Goal: Transaction & Acquisition: Purchase product/service

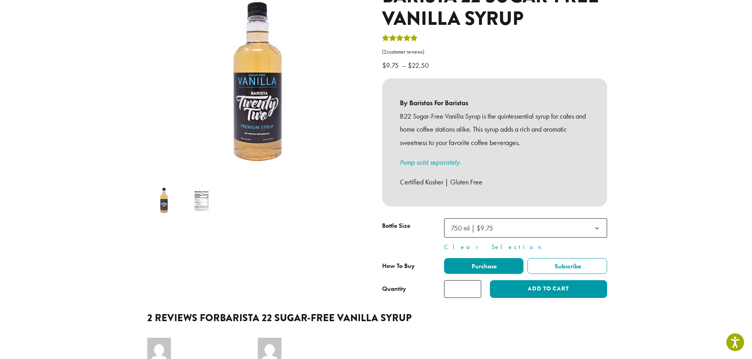
scroll to position [118, 0]
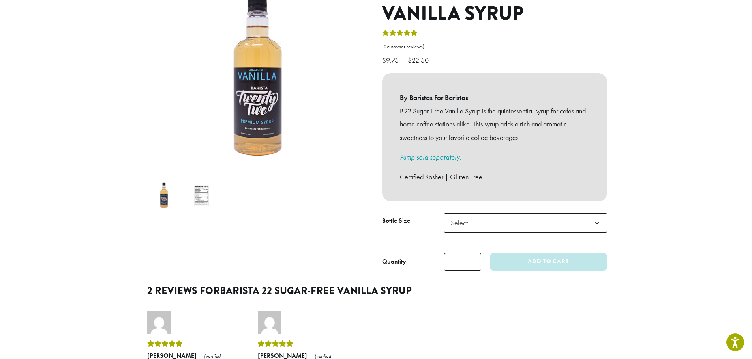
click at [598, 214] on b at bounding box center [596, 223] width 19 height 19
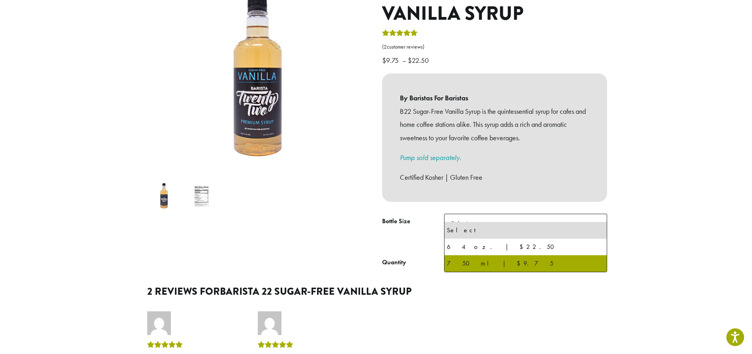
select select "******"
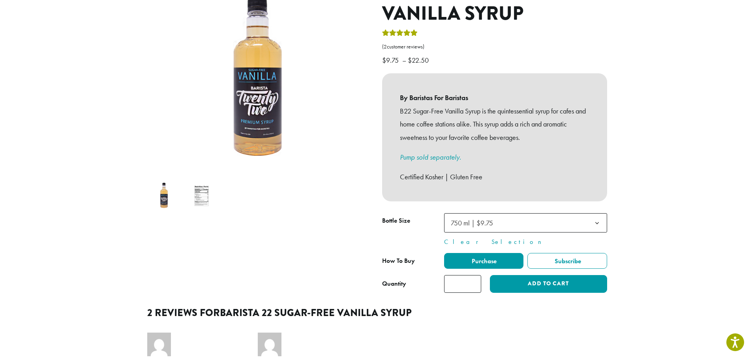
click at [648, 238] on section "**********" at bounding box center [376, 251] width 752 height 710
click at [585, 275] on button "Add to cart" at bounding box center [548, 284] width 117 height 18
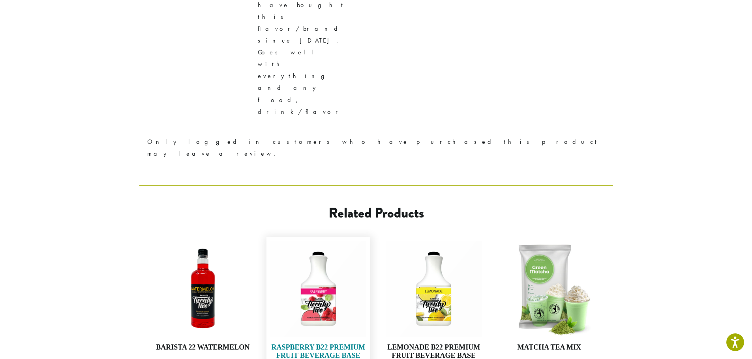
scroll to position [579, 0]
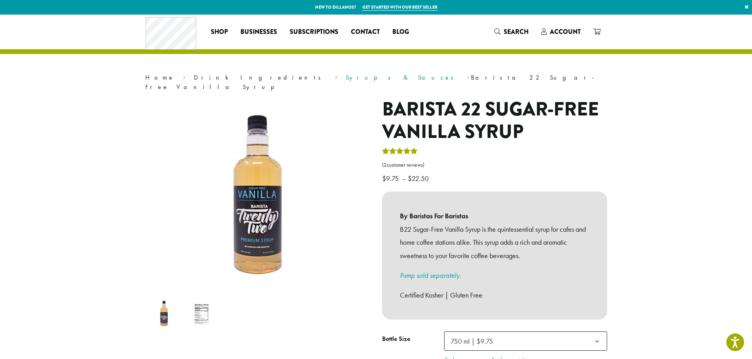
click at [346, 77] on link "Syrups & Sauces" at bounding box center [402, 77] width 113 height 8
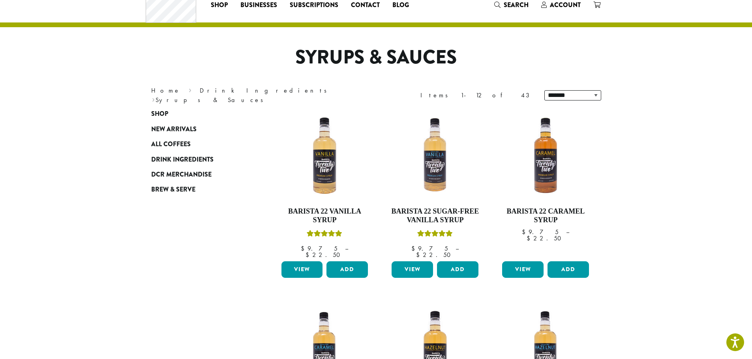
scroll to position [79, 0]
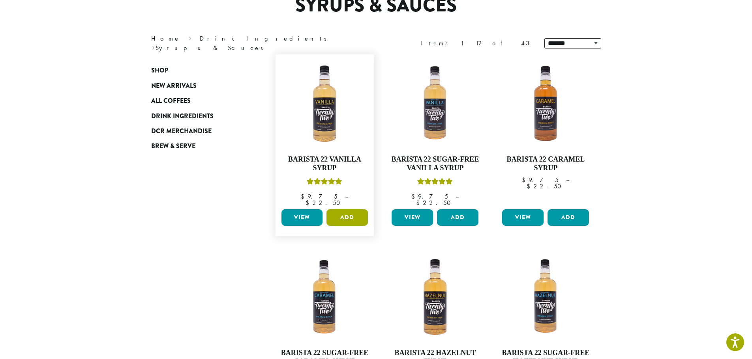
click at [344, 212] on button "Add" at bounding box center [346, 218] width 41 height 17
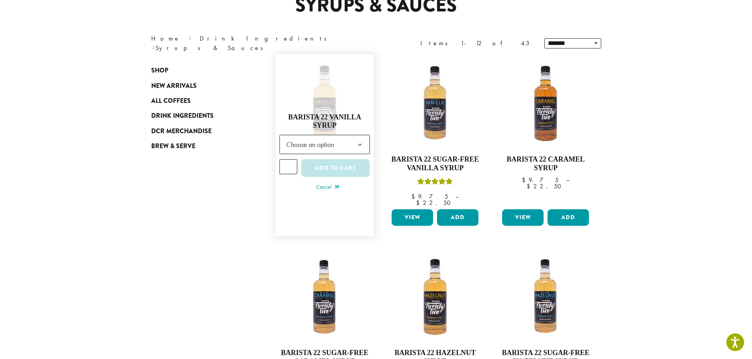
click at [339, 143] on span "Choose an option" at bounding box center [312, 144] width 59 height 15
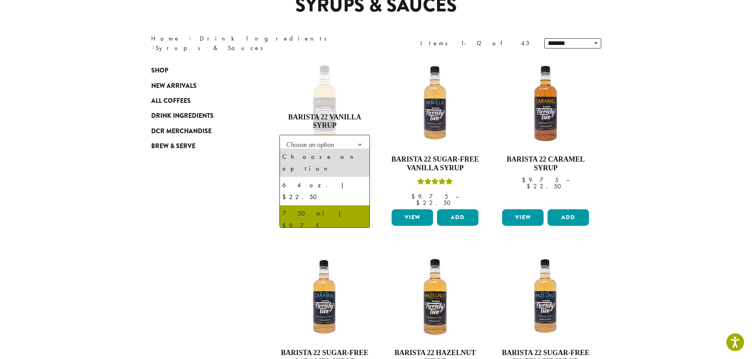
select select "******"
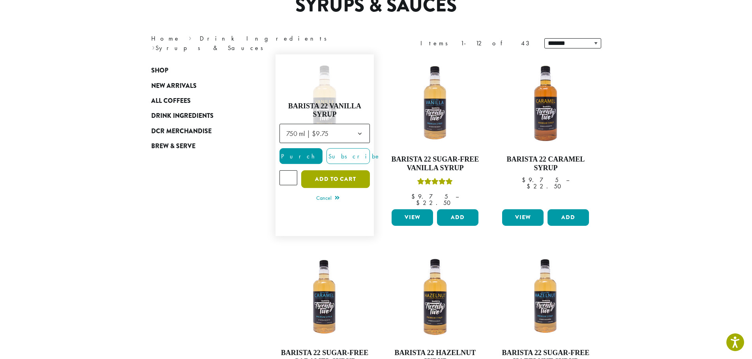
click at [348, 180] on button "Add to cart" at bounding box center [335, 179] width 69 height 18
click at [352, 176] on button "Add to cart" at bounding box center [335, 179] width 69 height 18
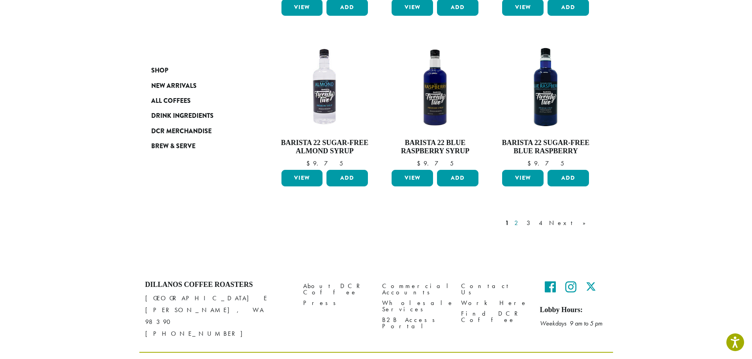
scroll to position [629, 0]
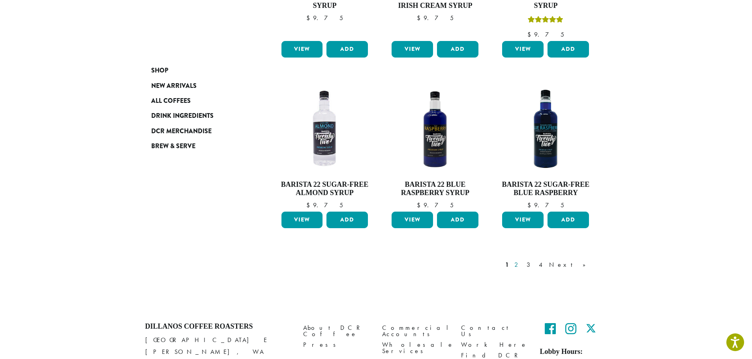
click at [522, 260] on link "2" at bounding box center [518, 264] width 10 height 9
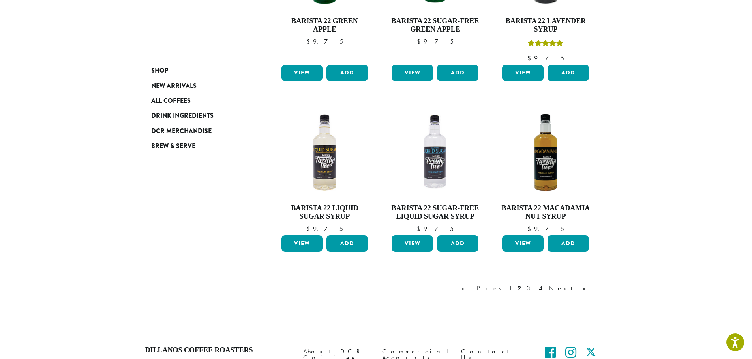
scroll to position [652, 0]
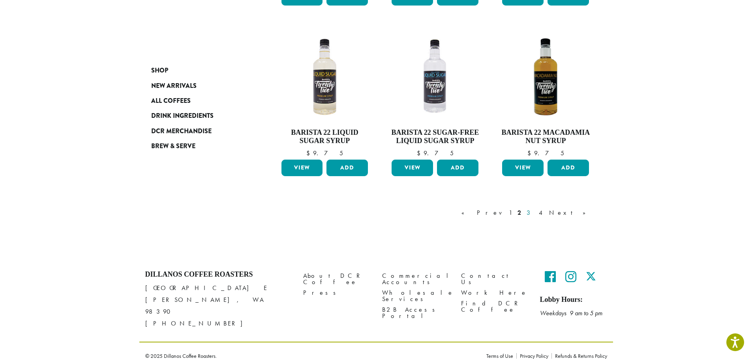
click at [535, 212] on link "3" at bounding box center [530, 212] width 10 height 9
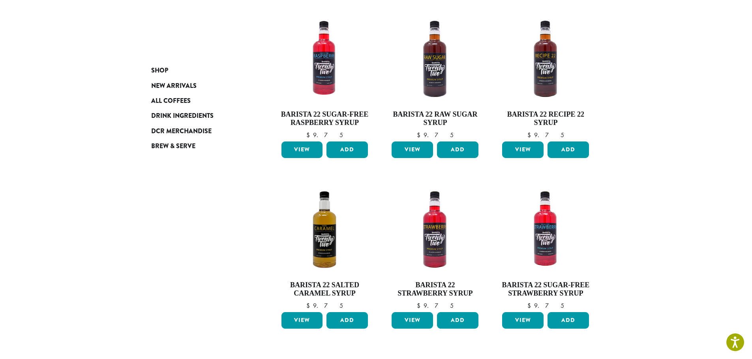
scroll to position [635, 0]
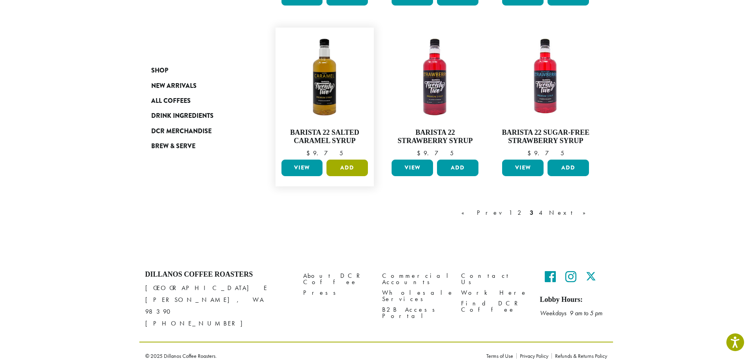
click at [340, 169] on button "Add" at bounding box center [346, 168] width 41 height 17
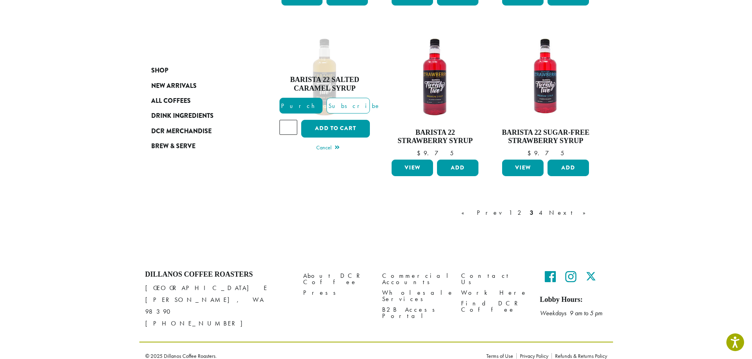
click at [431, 219] on div "« Prev 1 2 3 4 Next »" at bounding box center [435, 220] width 331 height 37
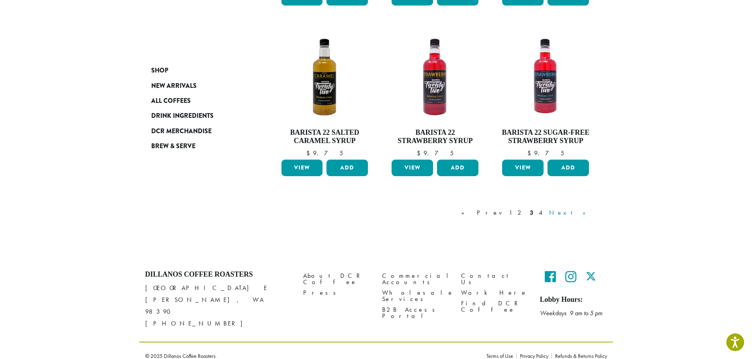
click at [576, 212] on link "Next »" at bounding box center [569, 212] width 45 height 9
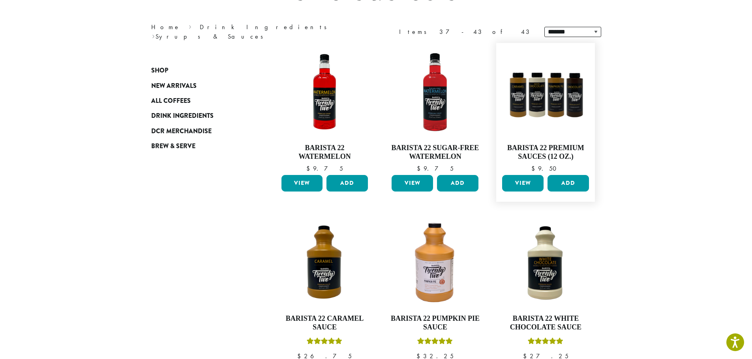
scroll to position [88, 0]
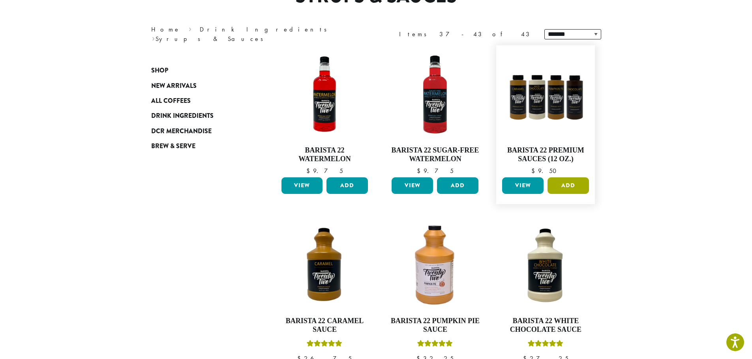
click at [569, 183] on button "Add" at bounding box center [567, 186] width 41 height 17
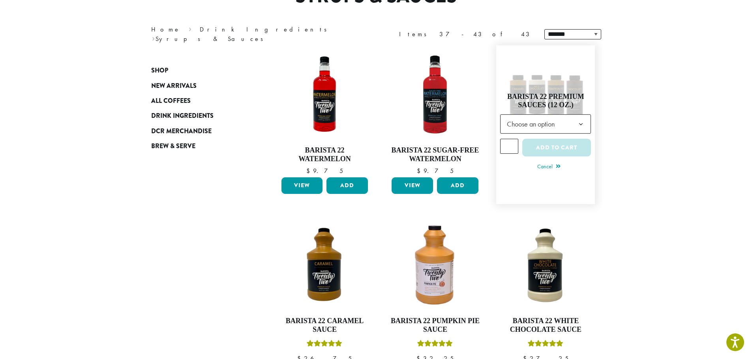
click at [528, 128] on span "Choose an option" at bounding box center [533, 123] width 59 height 15
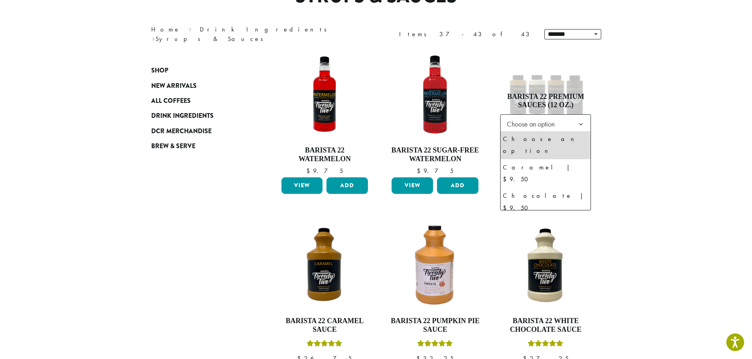
scroll to position [0, 0]
select select "*******"
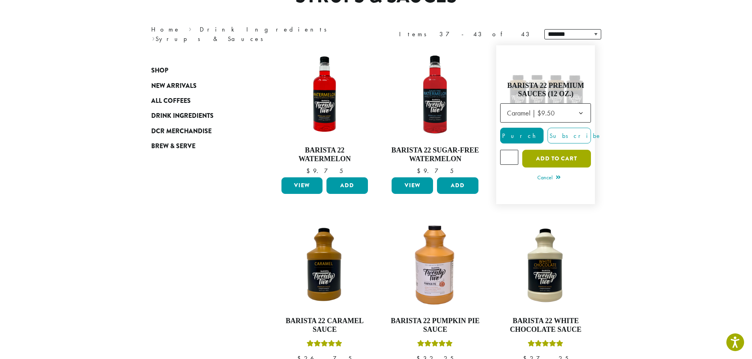
click at [565, 158] on button "Add to cart" at bounding box center [556, 159] width 69 height 18
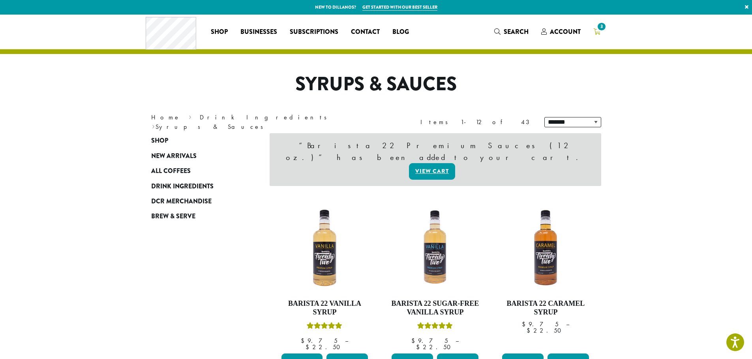
click at [599, 30] on span "3" at bounding box center [601, 26] width 11 height 11
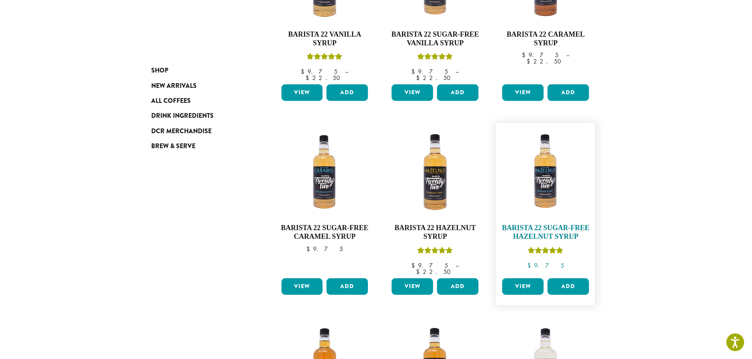
scroll to position [395, 0]
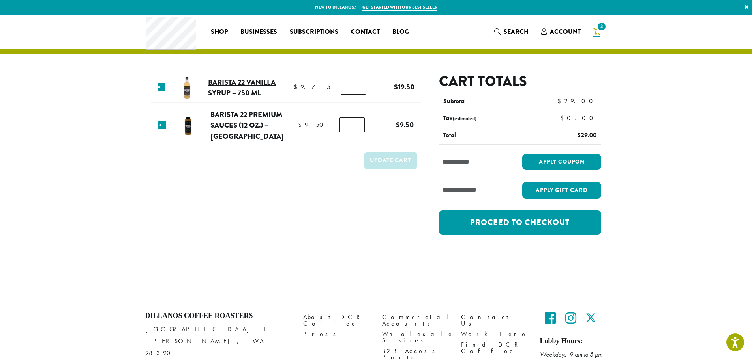
click at [212, 79] on link "Barista 22 Vanilla Syrup – 750 ml" at bounding box center [241, 88] width 67 height 22
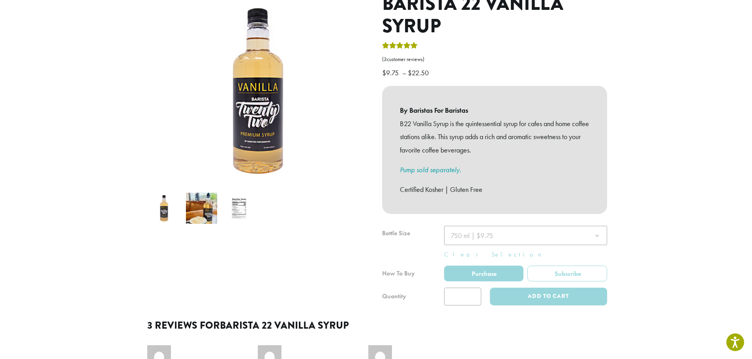
scroll to position [237, 0]
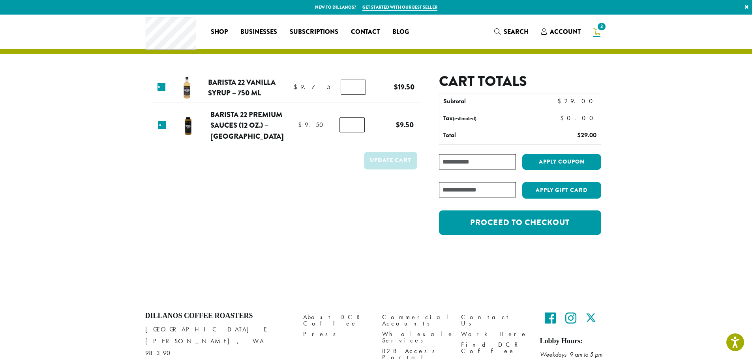
type input "*"
click at [359, 90] on input "*" at bounding box center [353, 87] width 25 height 15
click at [376, 161] on button "Update cart" at bounding box center [390, 161] width 53 height 18
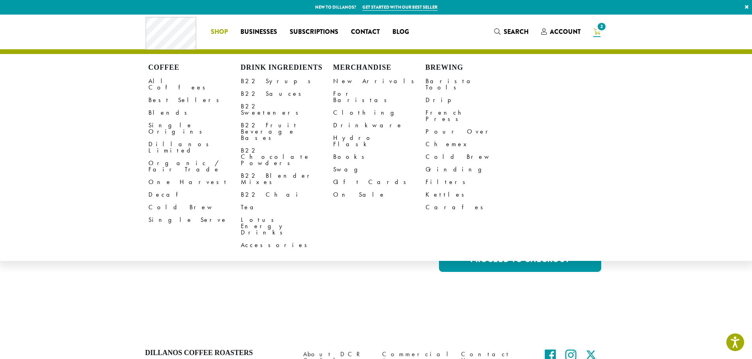
click at [213, 32] on span "Shop" at bounding box center [219, 32] width 17 height 10
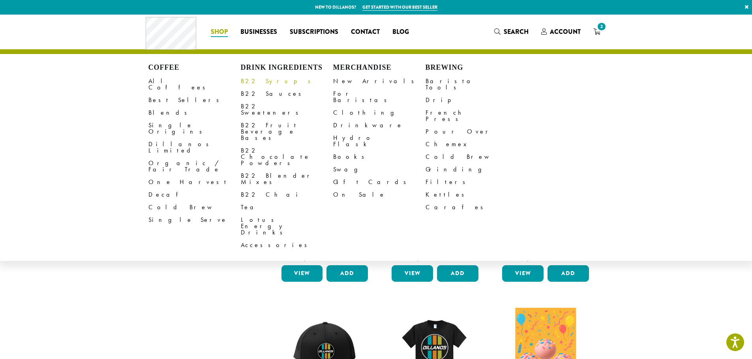
click at [264, 80] on link "B22 Syrups" at bounding box center [287, 81] width 92 height 13
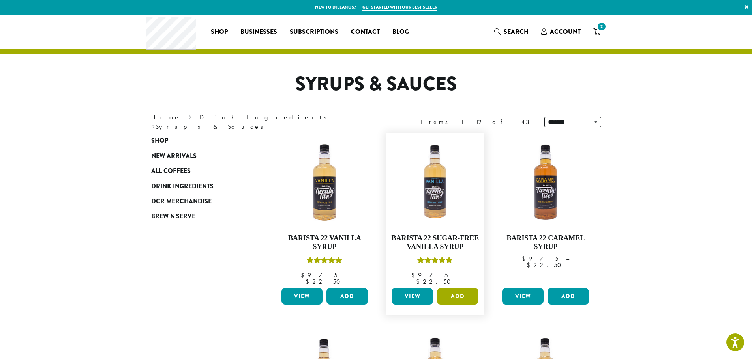
click at [461, 288] on button "Add" at bounding box center [457, 296] width 41 height 17
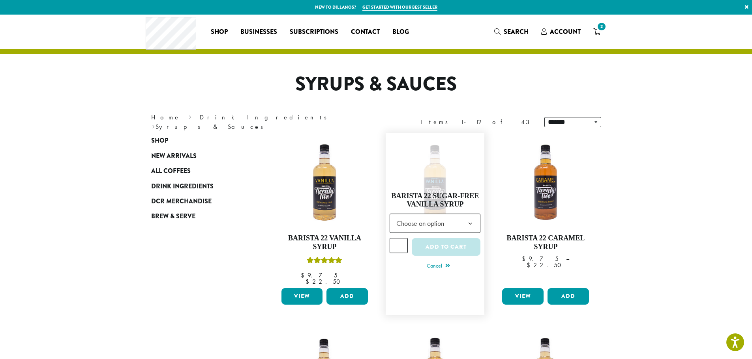
click at [469, 217] on b at bounding box center [470, 223] width 19 height 19
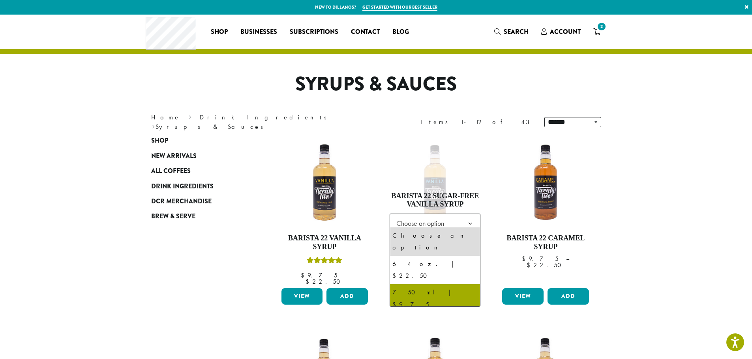
select select "******"
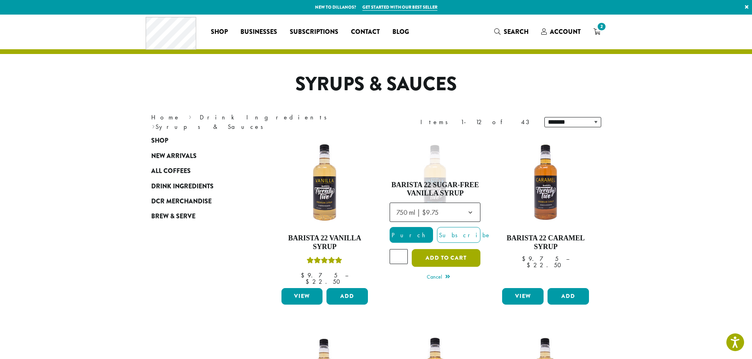
click at [460, 257] on button "Add to cart" at bounding box center [446, 258] width 69 height 18
click at [443, 274] on link "Cancel" at bounding box center [438, 277] width 23 height 11
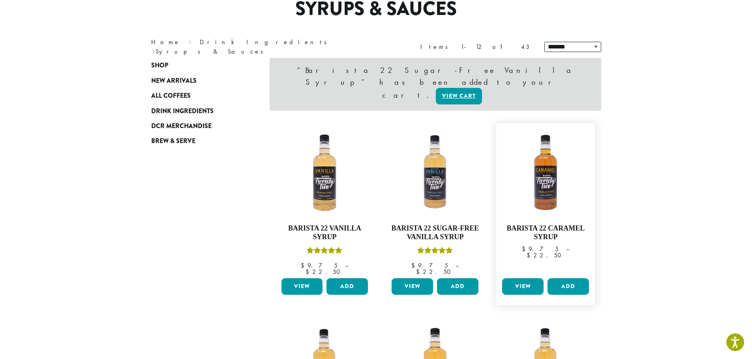
scroll to position [79, 0]
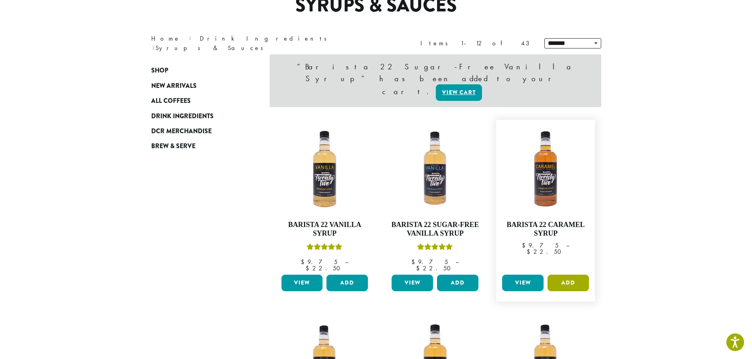
click at [570, 275] on button "Add" at bounding box center [567, 283] width 41 height 17
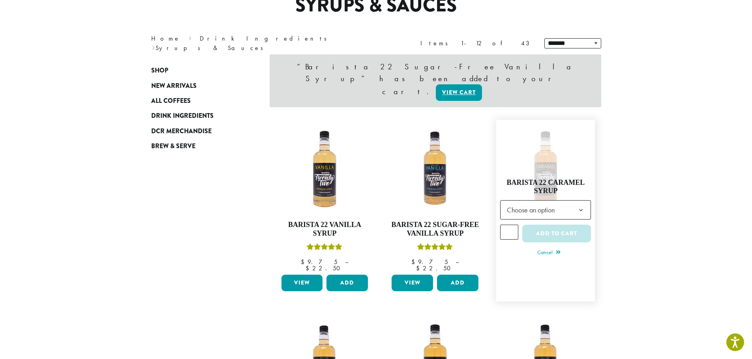
click at [566, 200] on span "Choose an option" at bounding box center [545, 209] width 91 height 19
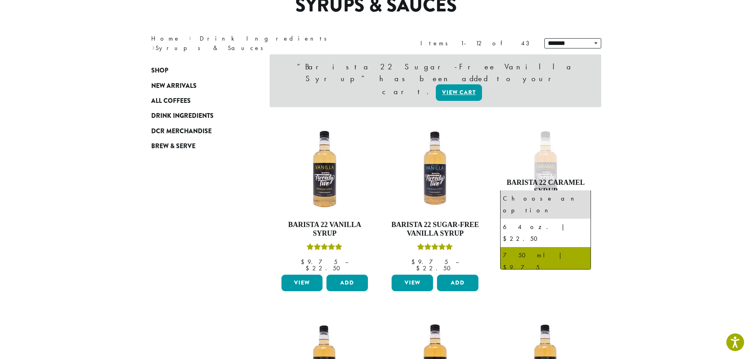
select select "******"
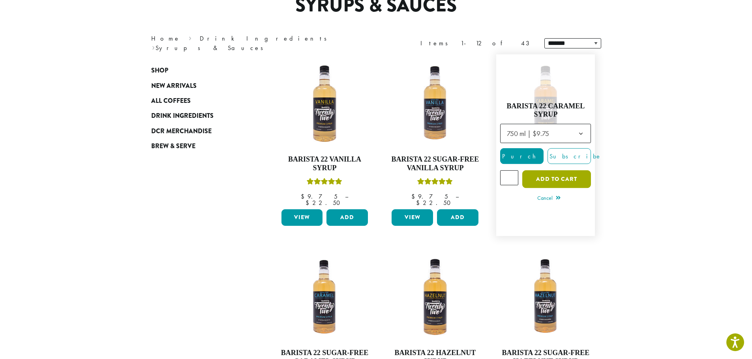
click at [574, 176] on button "Add to cart" at bounding box center [556, 179] width 69 height 18
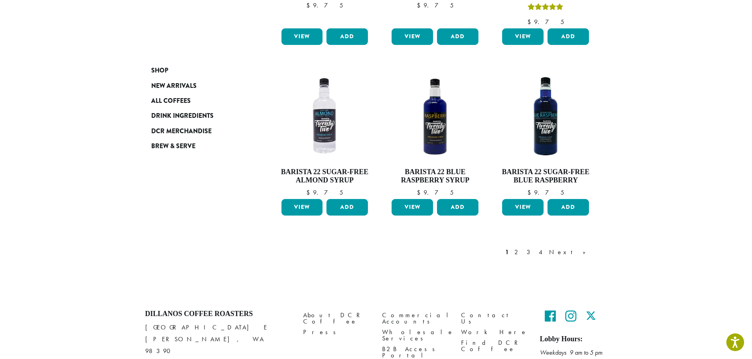
scroll to position [668, 0]
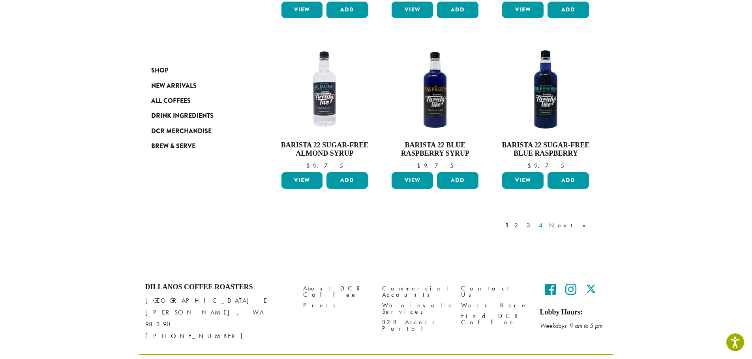
click at [545, 221] on link "4" at bounding box center [541, 225] width 8 height 9
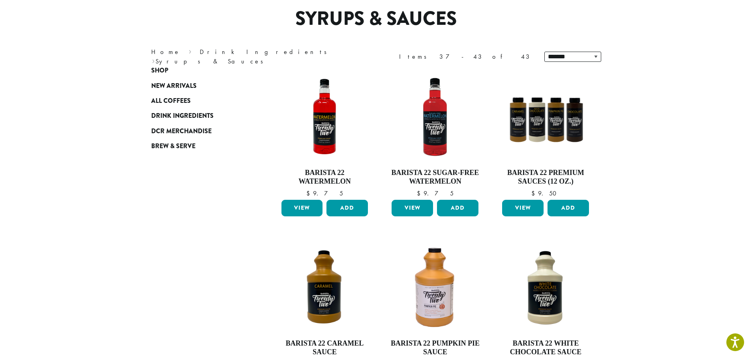
scroll to position [49, 0]
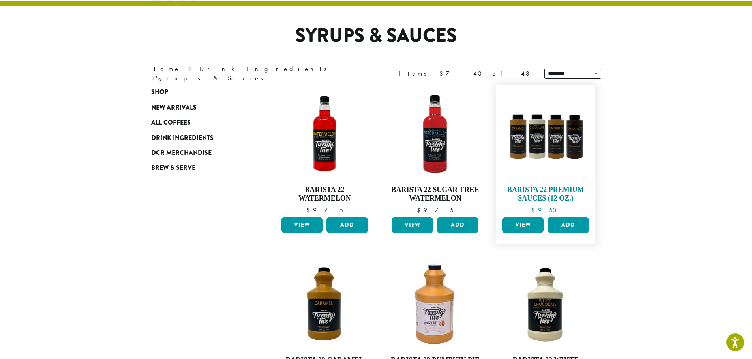
click at [553, 156] on img at bounding box center [545, 134] width 91 height 91
click at [572, 225] on button "Add" at bounding box center [567, 225] width 41 height 17
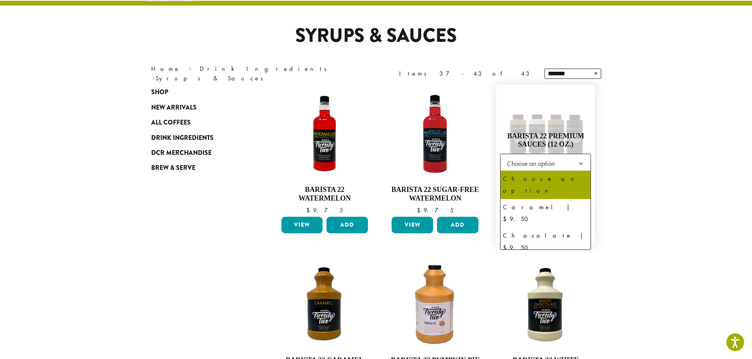
click at [574, 164] on b at bounding box center [580, 163] width 19 height 19
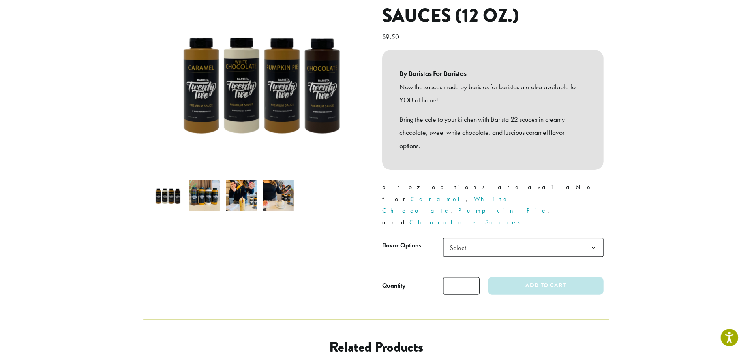
scroll to position [158, 0]
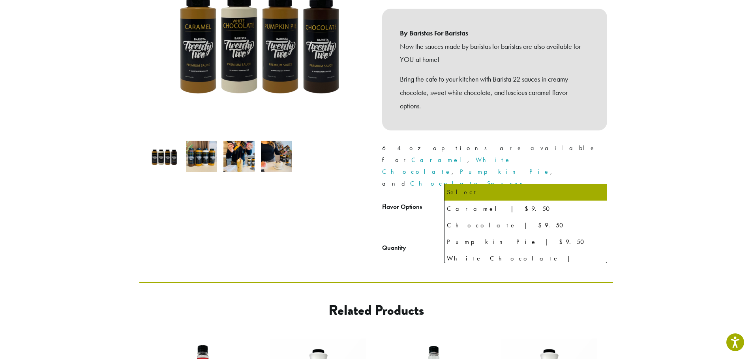
click at [556, 200] on span "Select" at bounding box center [525, 209] width 163 height 19
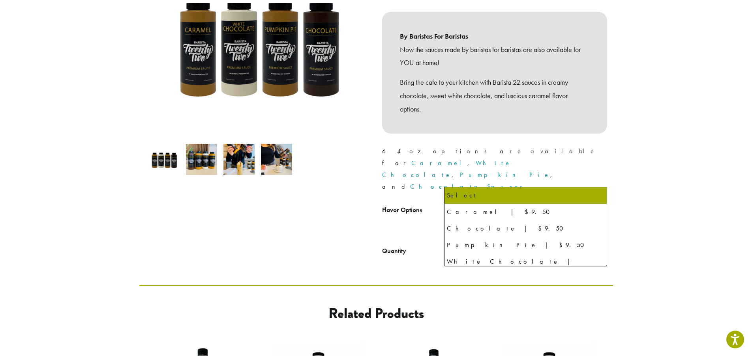
scroll to position [0, 0]
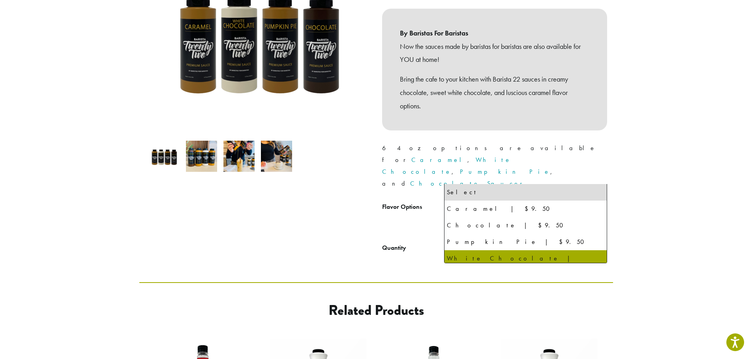
select select "**********"
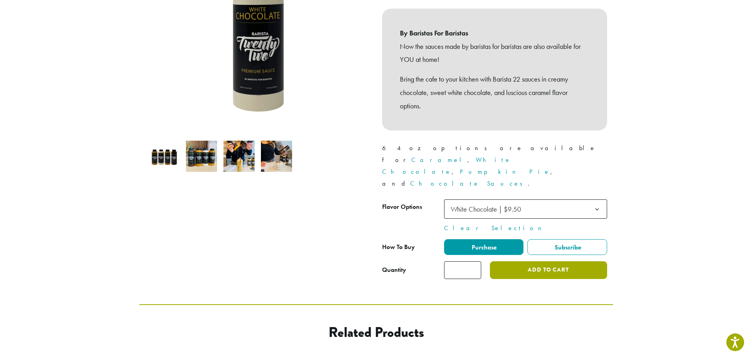
click at [531, 262] on button "Add to cart" at bounding box center [548, 271] width 117 height 18
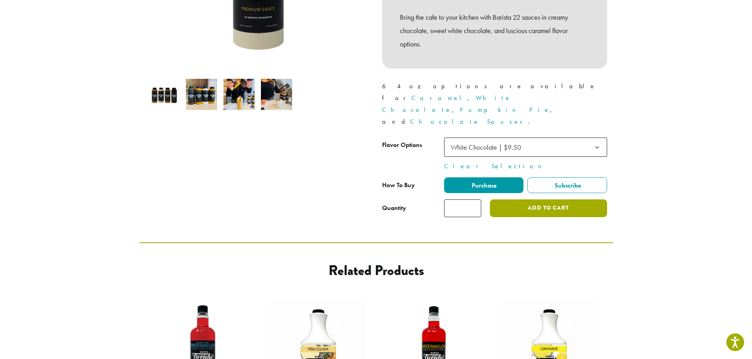
scroll to position [118, 0]
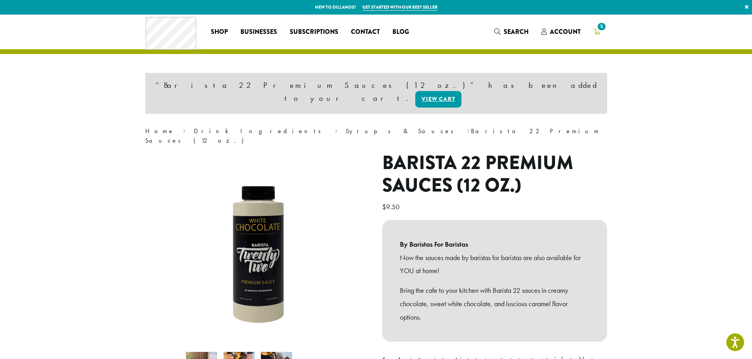
click at [597, 30] on span "5" at bounding box center [601, 26] width 11 height 11
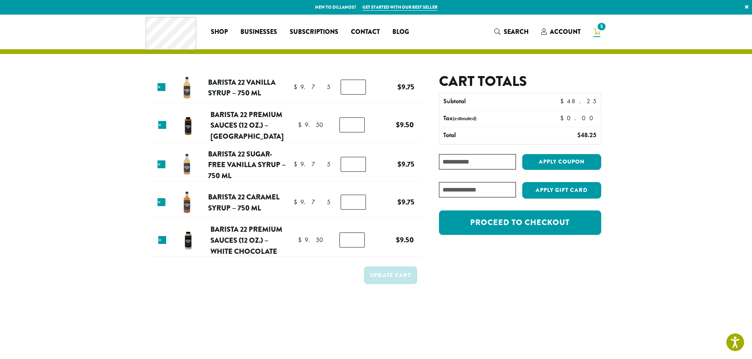
click at [481, 172] on div "Coupon: Apply coupon" at bounding box center [520, 165] width 162 height 22
click at [479, 167] on input "Coupon:" at bounding box center [477, 161] width 77 height 15
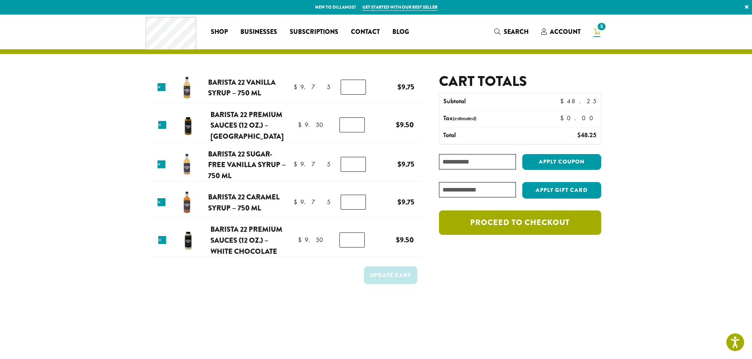
click at [546, 224] on link "Proceed to checkout" at bounding box center [520, 223] width 162 height 24
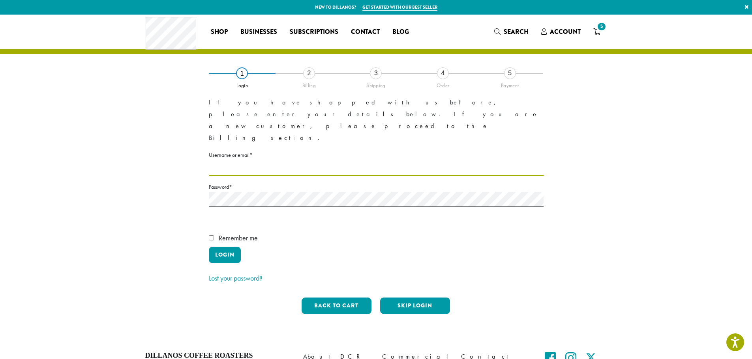
click at [350, 161] on input "Username or email * Required" at bounding box center [376, 168] width 335 height 15
click at [332, 161] on input "Username or email * Required" at bounding box center [376, 168] width 335 height 15
type input "**********"
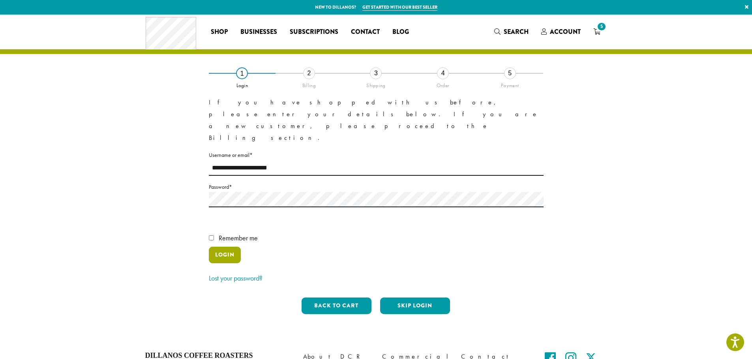
click at [227, 247] on button "Login" at bounding box center [225, 255] width 32 height 17
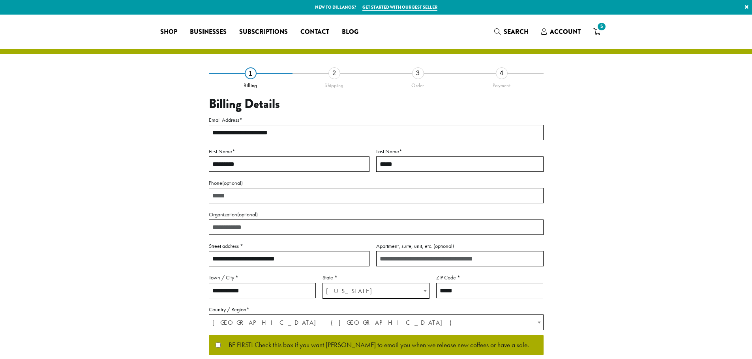
select select "**"
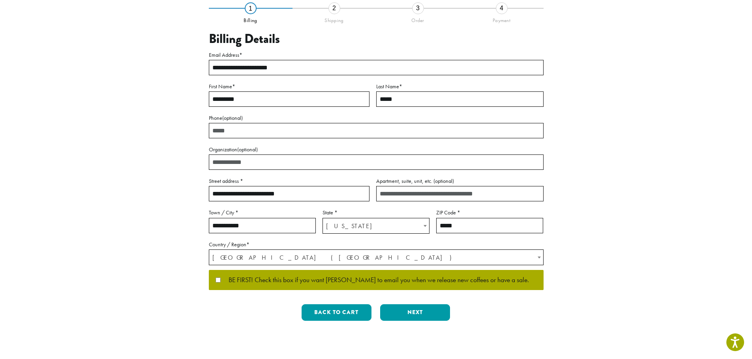
scroll to position [79, 0]
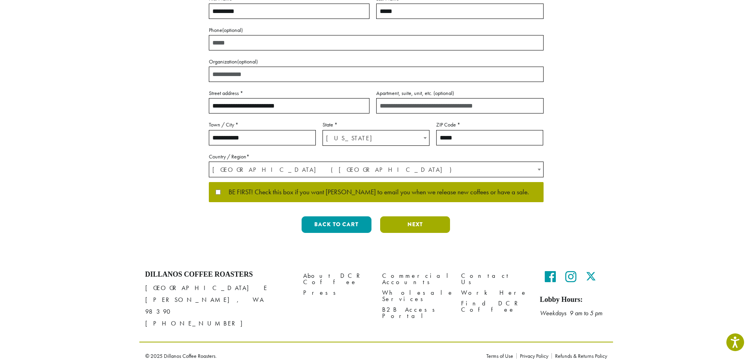
click at [426, 220] on button "Next" at bounding box center [415, 225] width 70 height 17
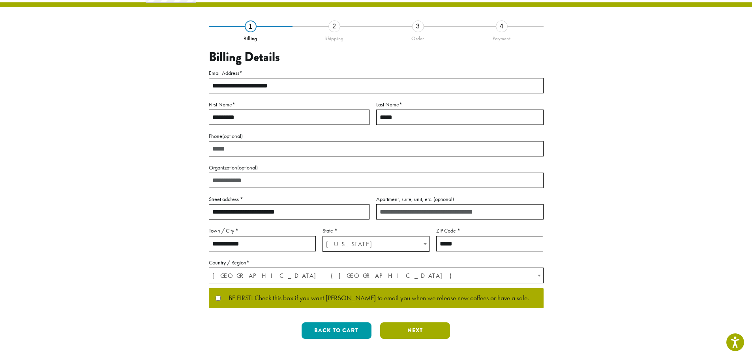
scroll to position [0, 0]
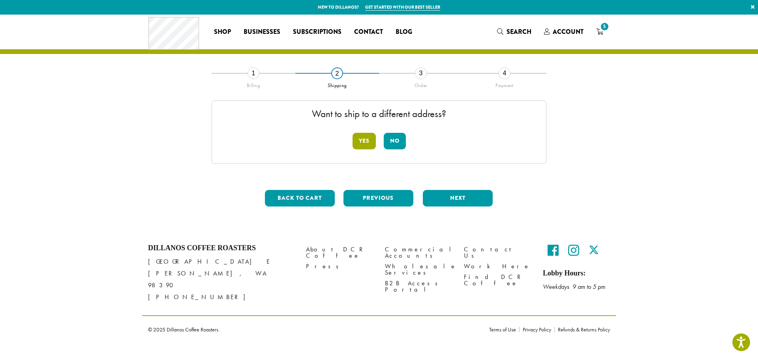
click at [364, 141] on button "Yes" at bounding box center [363, 141] width 23 height 17
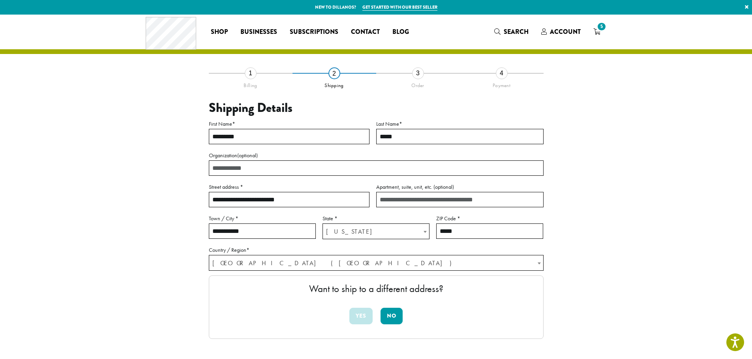
drag, startPoint x: 298, startPoint y: 203, endPoint x: 195, endPoint y: 202, distance: 103.4
click at [195, 202] on div "**********" at bounding box center [376, 231] width 450 height 316
type input "**********"
drag, startPoint x: 460, startPoint y: 232, endPoint x: 448, endPoint y: 234, distance: 12.0
click at [448, 234] on input "*****" at bounding box center [489, 231] width 107 height 15
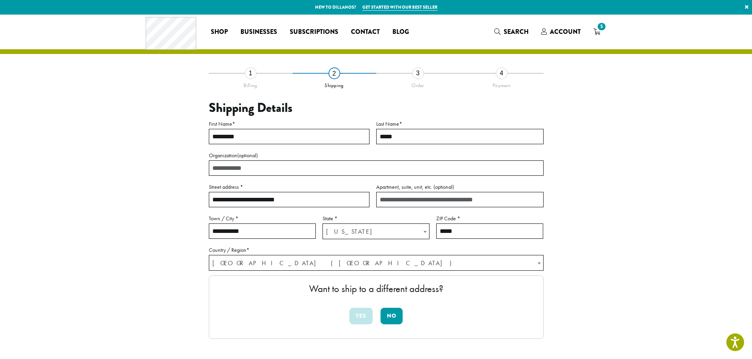
type input "*****"
click at [302, 311] on div "Want to ship to a different address? Yes No" at bounding box center [376, 308] width 335 height 64
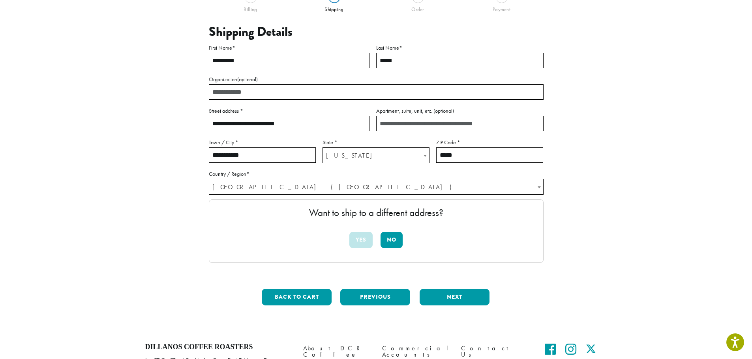
scroll to position [70, 0]
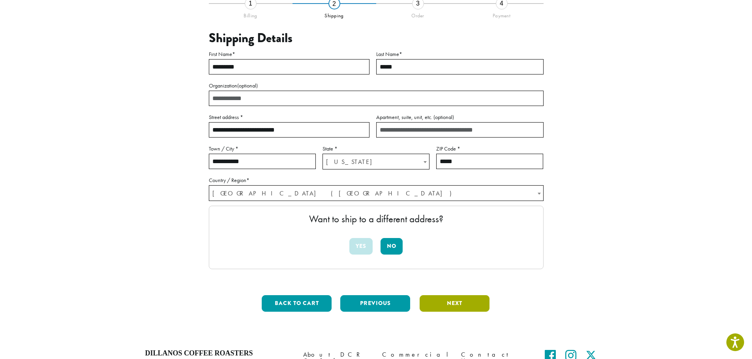
click at [446, 301] on button "Next" at bounding box center [454, 304] width 70 height 17
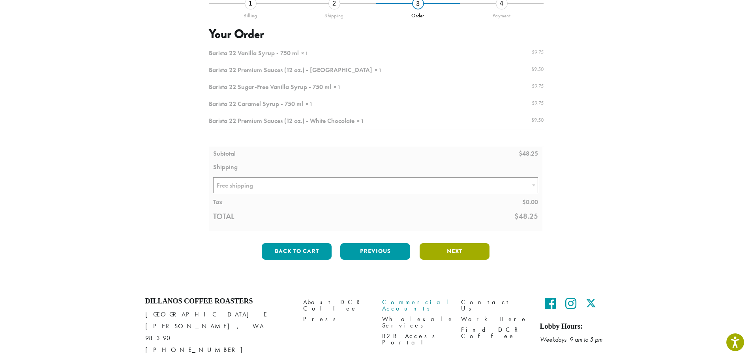
scroll to position [30, 0]
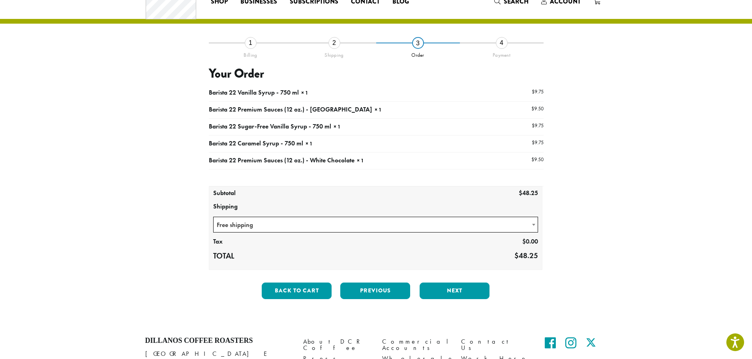
click at [354, 232] on body "Accessibility Screen-Reader Guide, Feedback, and Issue Reporting | New window N…" at bounding box center [376, 203] width 752 height 466
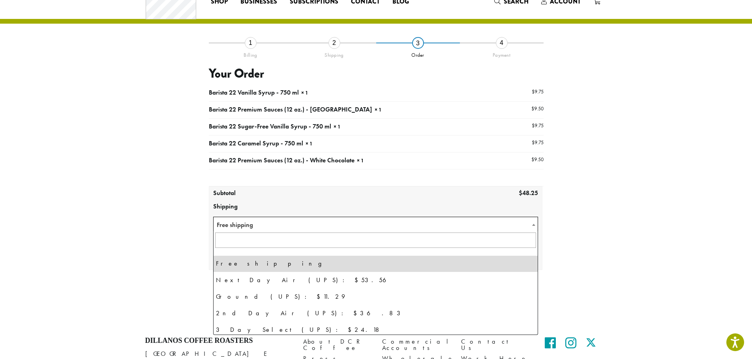
scroll to position [0, 0]
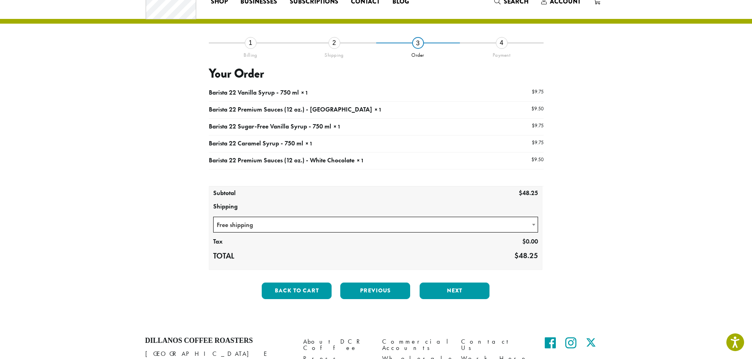
click at [579, 292] on div "**********" at bounding box center [376, 174] width 450 height 263
click at [438, 289] on button "Next" at bounding box center [454, 291] width 70 height 17
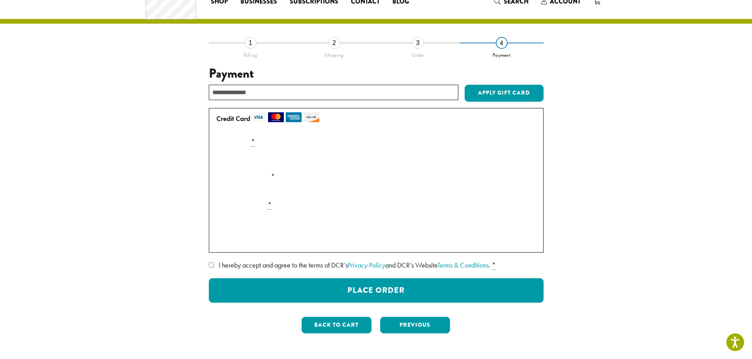
click at [342, 316] on div "**********" at bounding box center [376, 192] width 335 height 298
click at [343, 326] on button "Back to cart" at bounding box center [336, 325] width 70 height 17
